Goal: Find contact information: Find contact information

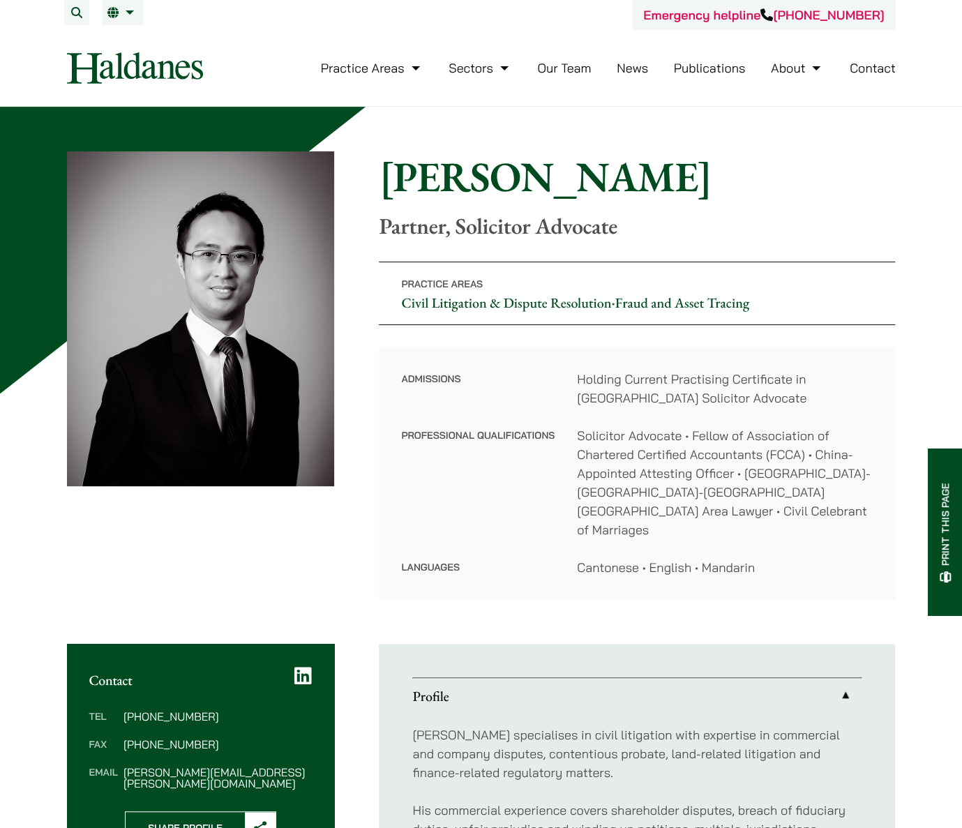
click at [602, 536] on dl "Admissions Holding Current Practising Certificate in [GEOGRAPHIC_DATA] Solicito…" at bounding box center [636, 473] width 471 height 207
click at [877, 68] on link "Contact" at bounding box center [872, 68] width 46 height 16
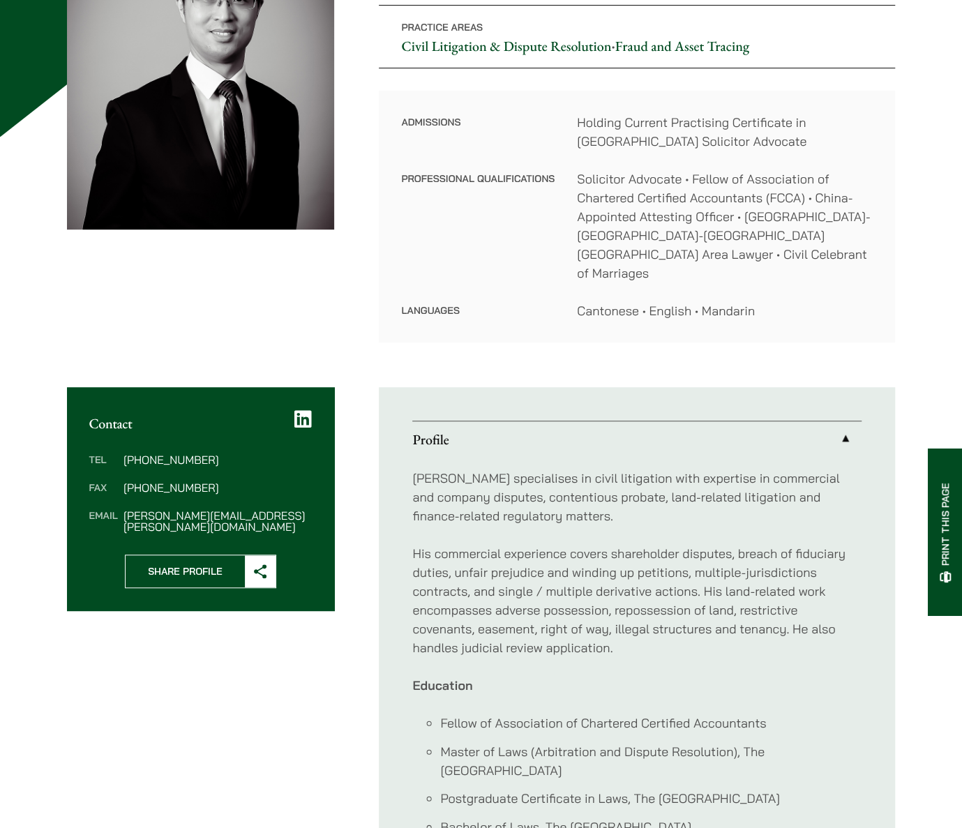
scroll to position [279, 0]
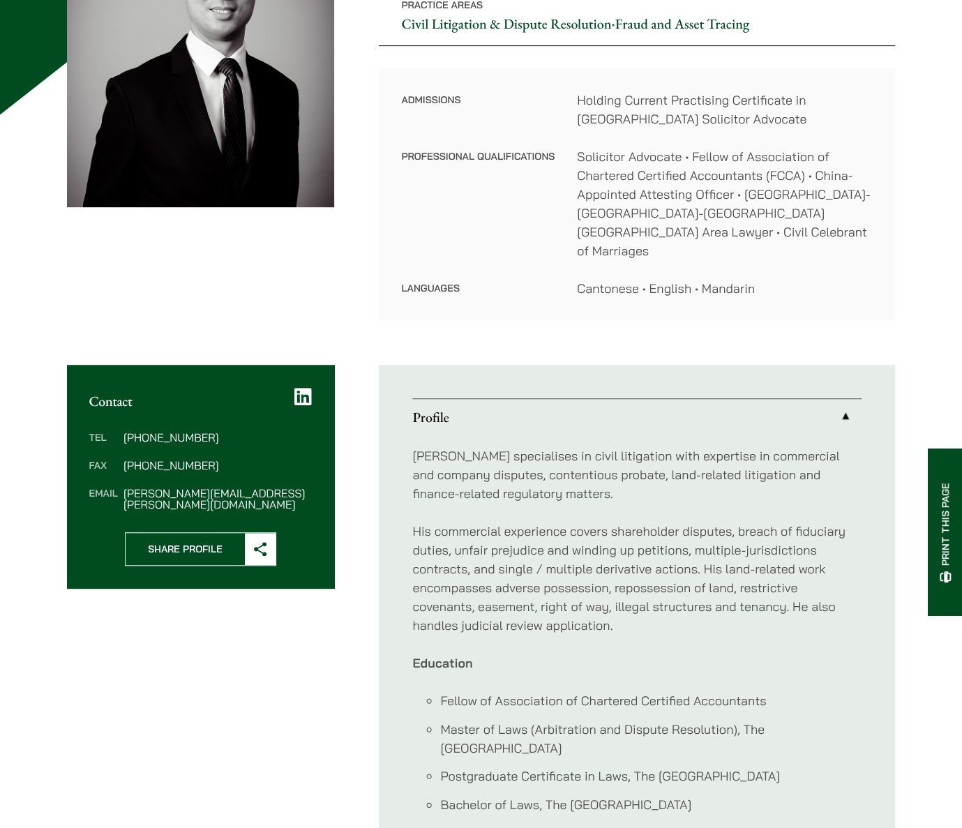
click at [218, 483] on div "Tel [PHONE_NUMBER] Fax [PHONE_NUMBER] Email [PERSON_NAME][EMAIL_ADDRESS][PERSON…" at bounding box center [201, 470] width 268 height 123
click at [217, 487] on dd "[PERSON_NAME][EMAIL_ADDRESS][PERSON_NAME][DOMAIN_NAME]" at bounding box center [217, 498] width 188 height 22
copy div "[PERSON_NAME][EMAIL_ADDRESS][PERSON_NAME][DOMAIN_NAME]"
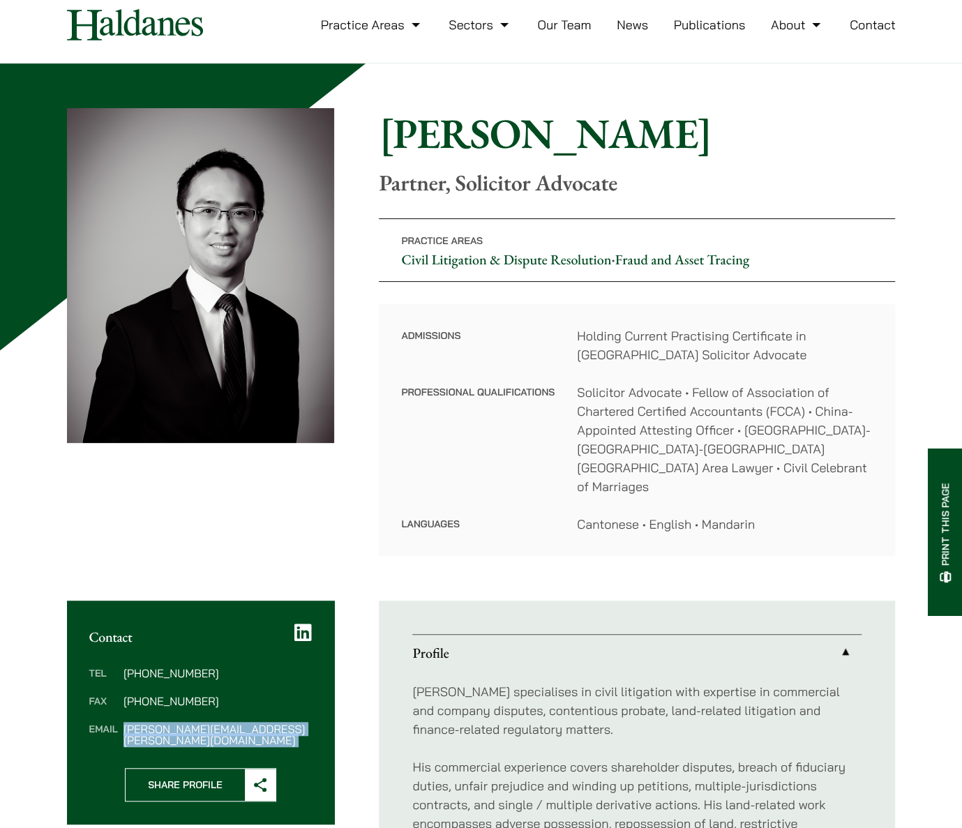
scroll to position [0, 0]
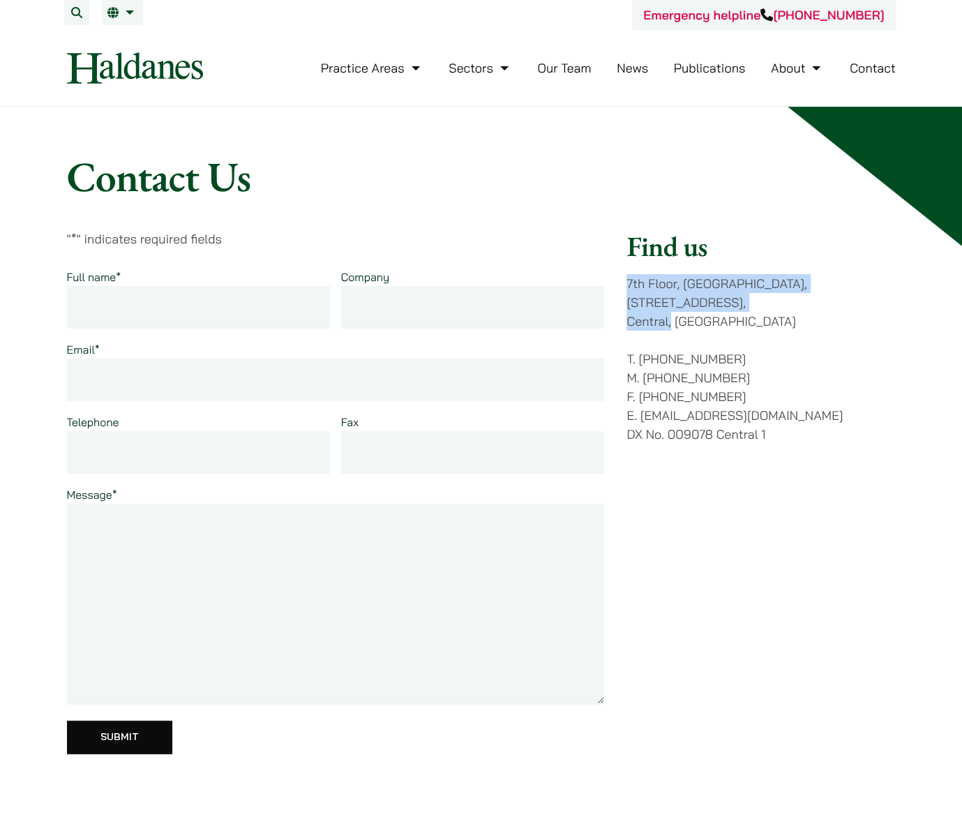
drag, startPoint x: 623, startPoint y: 286, endPoint x: 670, endPoint y: 303, distance: 49.9
click at [670, 303] on div "" * " indicates required fields Full name * Company Email * Telephone Fax Messa…" at bounding box center [481, 500] width 828 height 543
copy p "7th Floor, Ruttonjee House, 11 Duddell Street, Central,"
